Goal: Transaction & Acquisition: Purchase product/service

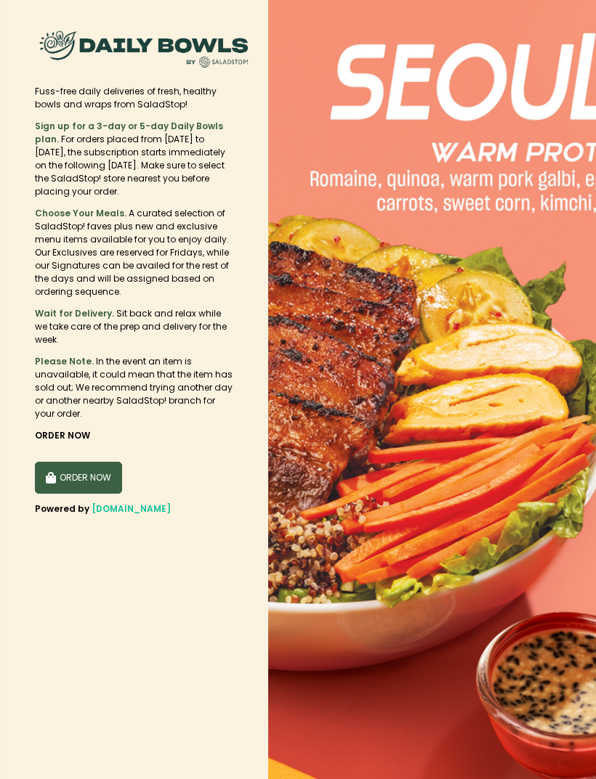
click at [100, 476] on button "ORDER NOW" at bounding box center [78, 478] width 87 height 32
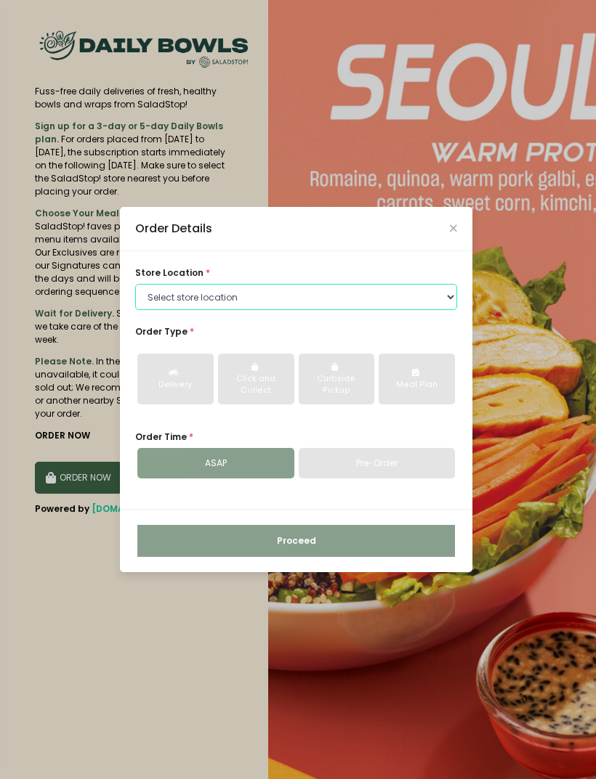
click at [450, 310] on select "Select store location Central Square Salcedo Greenhills Araneta, Cubao Alabang …" at bounding box center [296, 297] width 322 height 26
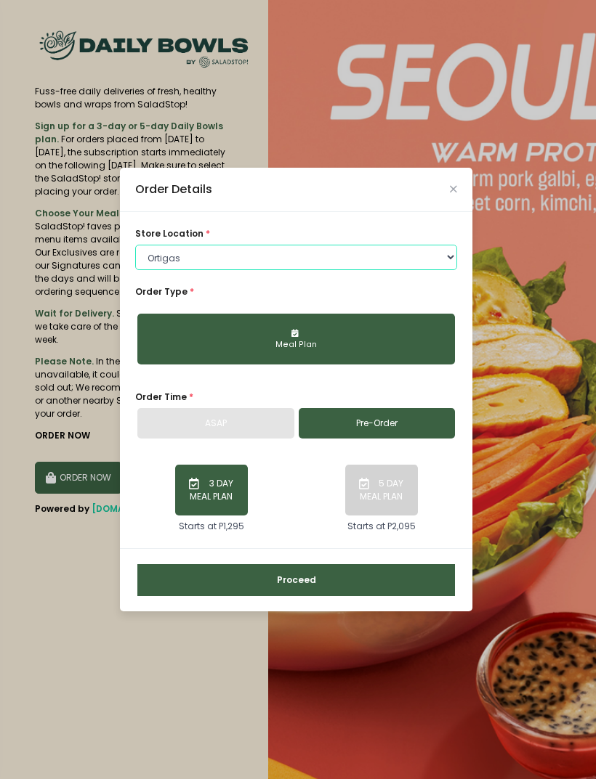
click at [444, 271] on select "Select store location Central Square Salcedo Greenhills Araneta, Cubao Alabang …" at bounding box center [296, 258] width 322 height 26
click at [446, 271] on select "Select store location Central Square Salcedo Greenhills Araneta, Cubao Alabang …" at bounding box center [296, 258] width 322 height 26
select select "6216e1c5a1873057bf702894"
click at [433, 362] on button "Meal Plan" at bounding box center [295, 339] width 317 height 51
click at [325, 351] on div "Meal Plan" at bounding box center [296, 345] width 298 height 12
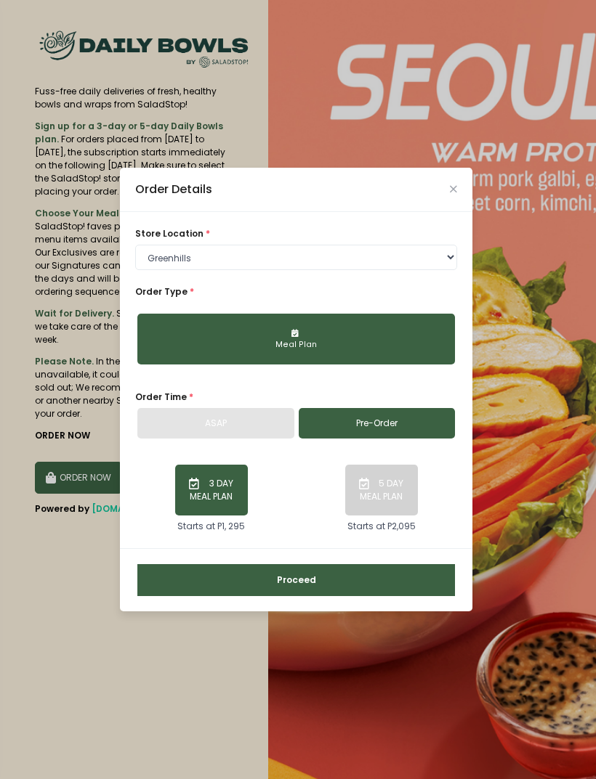
click at [304, 365] on button "Meal Plan" at bounding box center [295, 339] width 317 height 51
click at [300, 351] on div "Meal Plan" at bounding box center [296, 345] width 298 height 12
click at [299, 351] on div "Meal Plan" at bounding box center [296, 345] width 298 height 12
click at [341, 355] on button "Meal Plan" at bounding box center [295, 339] width 317 height 51
click at [224, 439] on div "ASAP" at bounding box center [215, 423] width 157 height 31
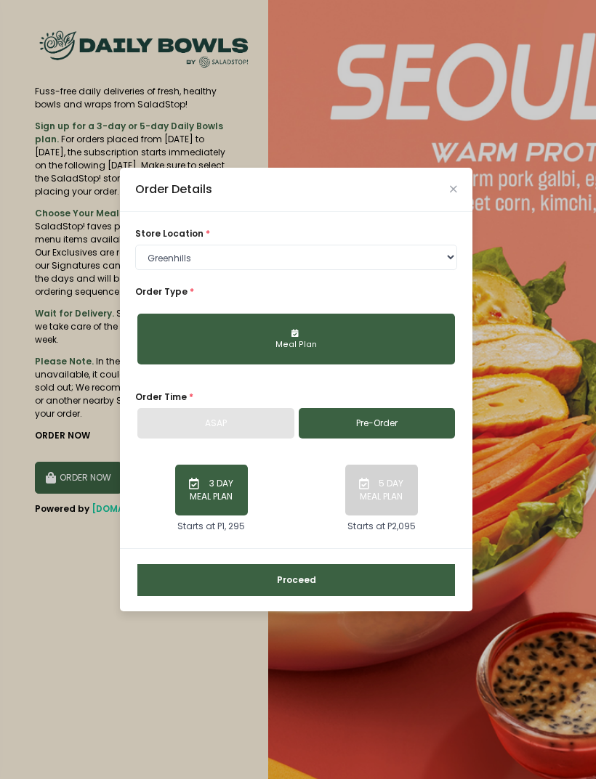
click at [386, 513] on button "5 DAY MEAL PLAN" at bounding box center [381, 490] width 73 height 51
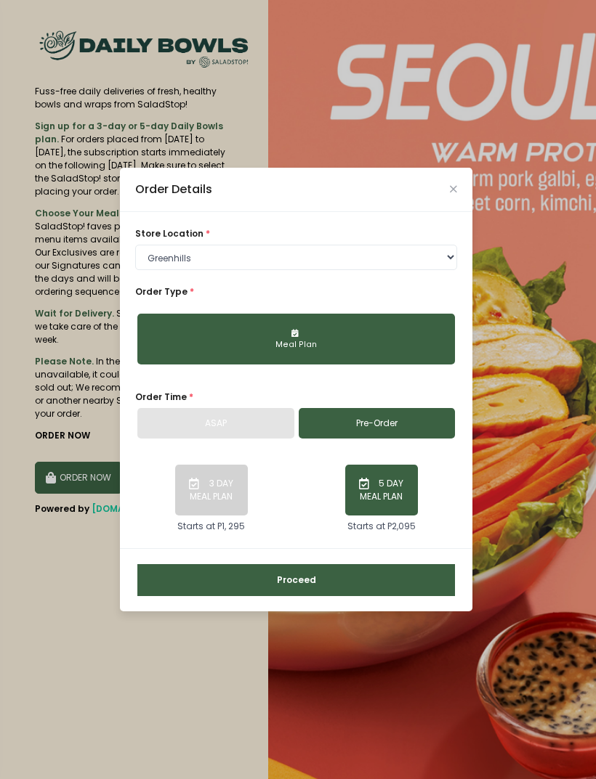
click at [365, 351] on div "Meal Plan" at bounding box center [296, 345] width 298 height 12
click at [304, 351] on div "Meal Plan" at bounding box center [296, 345] width 298 height 12
click at [294, 351] on div "Meal Plan" at bounding box center [296, 345] width 298 height 12
click at [329, 361] on button "Meal Plan" at bounding box center [295, 339] width 317 height 51
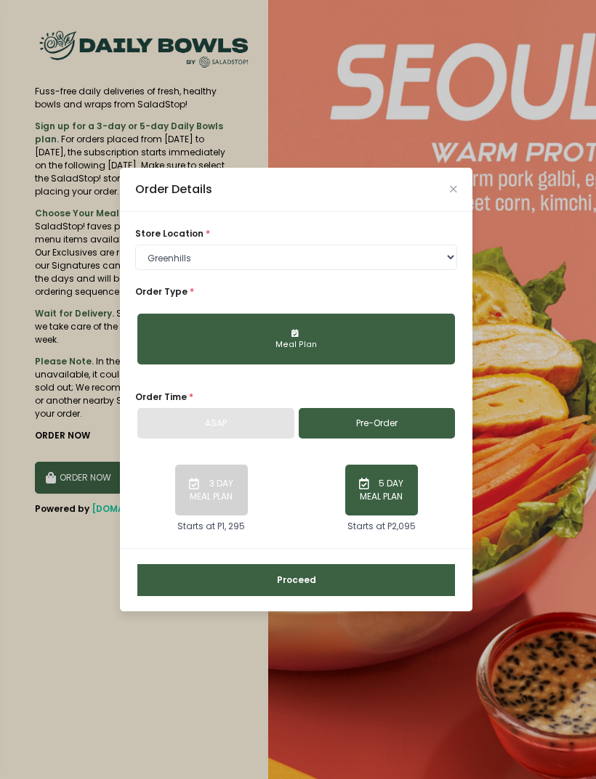
click at [328, 361] on button "Meal Plan" at bounding box center [295, 339] width 317 height 51
click at [440, 271] on select "Select store location Central Square Salcedo Greenhills Araneta, Cubao Alabang …" at bounding box center [296, 258] width 322 height 26
click at [215, 516] on button "3 DAY MEAL PLAN" at bounding box center [211, 490] width 73 height 51
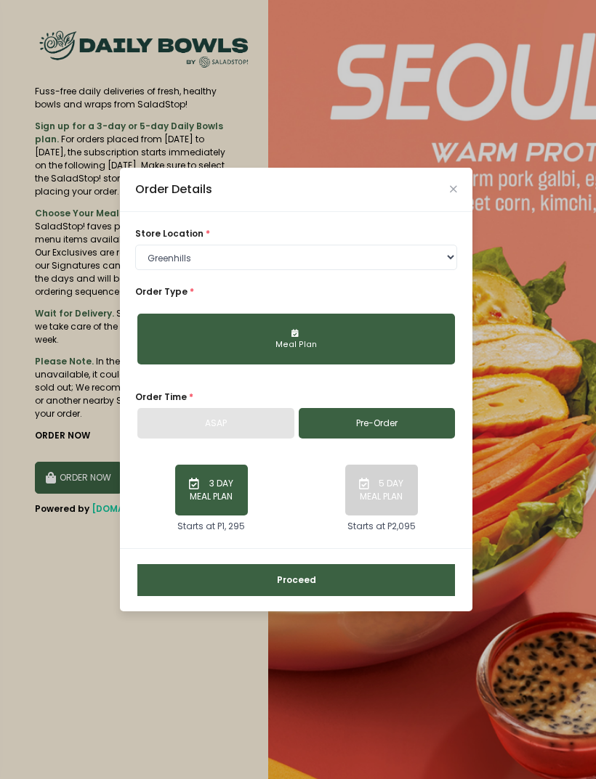
click at [322, 589] on button "Proceed" at bounding box center [295, 580] width 317 height 32
